Goal: Information Seeking & Learning: Find specific fact

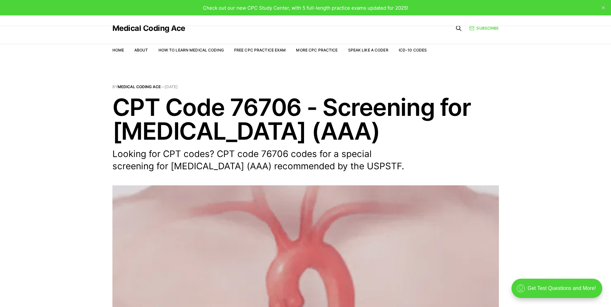
click at [328, 105] on h1 "CPT Code 76706 - Screening for [MEDICAL_DATA] (AAA)" at bounding box center [305, 119] width 387 height 48
click at [326, 105] on h1 "CPT Code 76706 - Screening for [MEDICAL_DATA] (AAA)" at bounding box center [305, 119] width 387 height 48
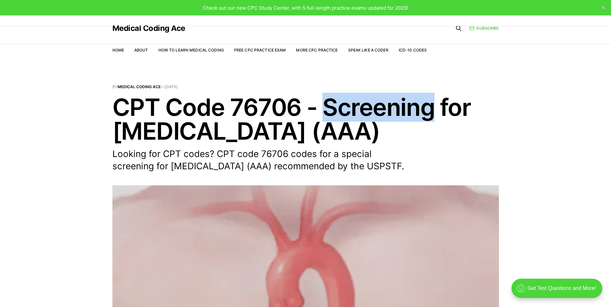
drag, startPoint x: 326, startPoint y: 105, endPoint x: 403, endPoint y: 110, distance: 77.2
click at [403, 110] on h1 "CPT Code 76706 - Screening for [MEDICAL_DATA] (AAA)" at bounding box center [305, 119] width 387 height 48
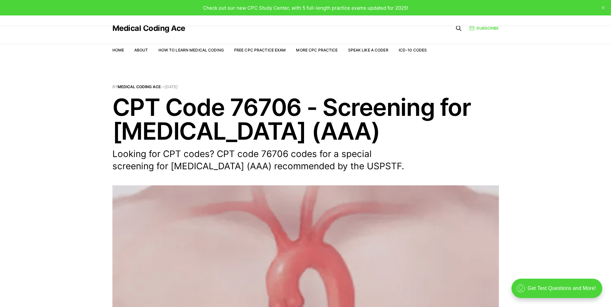
drag, startPoint x: 403, startPoint y: 110, endPoint x: 366, endPoint y: 81, distance: 46.6
copy h1 "Screening for [MEDICAL_DATA] (AAA)"
drag, startPoint x: 324, startPoint y: 104, endPoint x: 499, endPoint y: 126, distance: 176.0
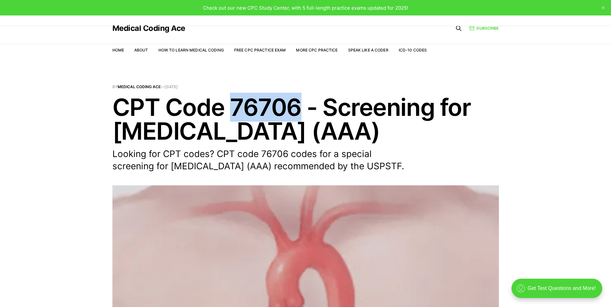
copy h1 "76706"
drag, startPoint x: 233, startPoint y: 105, endPoint x: 297, endPoint y: 109, distance: 64.9
click at [297, 109] on h1 "CPT Code 76706 - Screening for [MEDICAL_DATA] (AAA)" at bounding box center [305, 119] width 387 height 48
